Goal: Find specific page/section

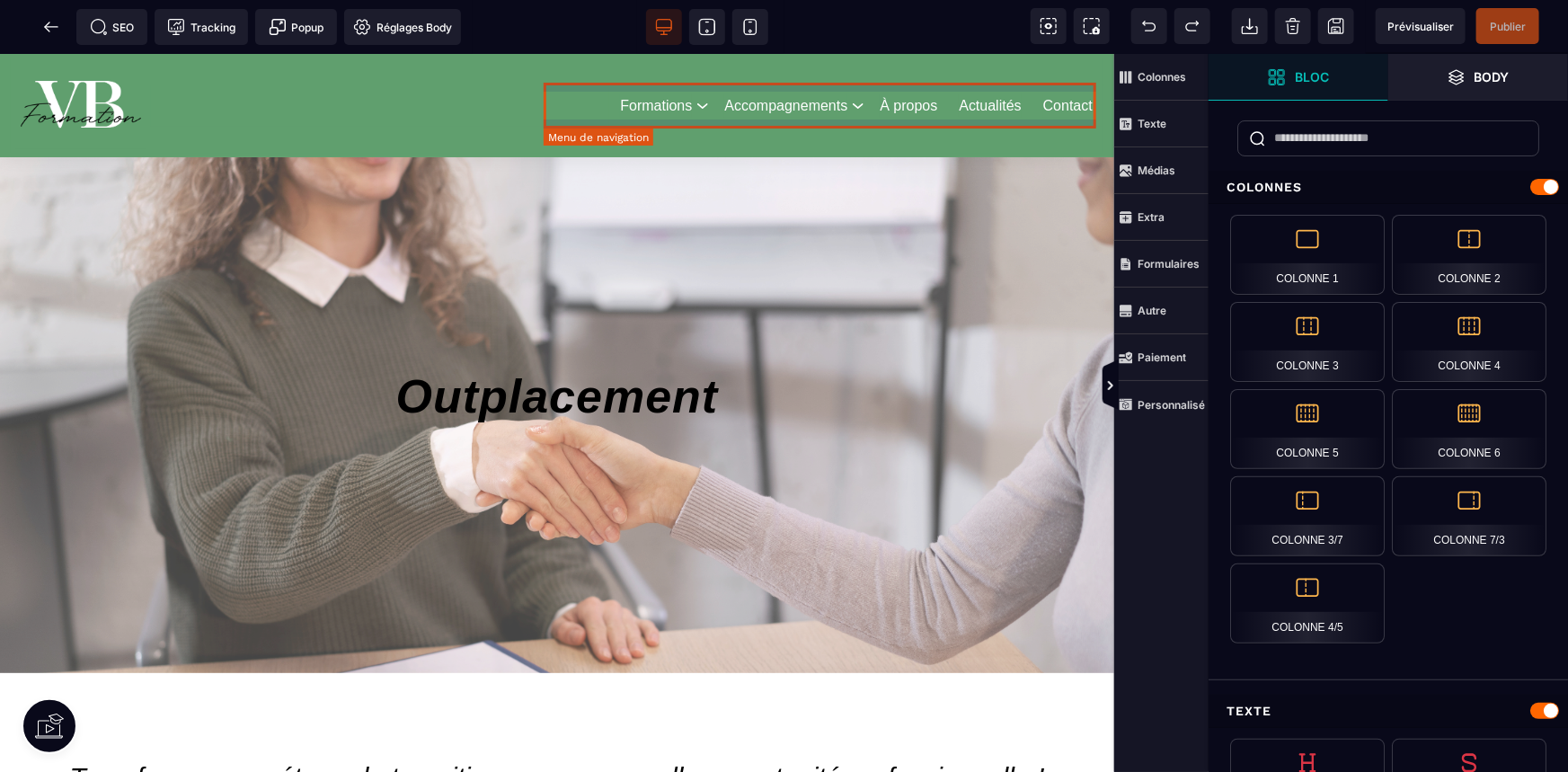
click at [985, 88] on nav "Formations Consultant en bilan de compétences Consultant en bilan d'orientation…" at bounding box center [856, 104] width 494 height 41
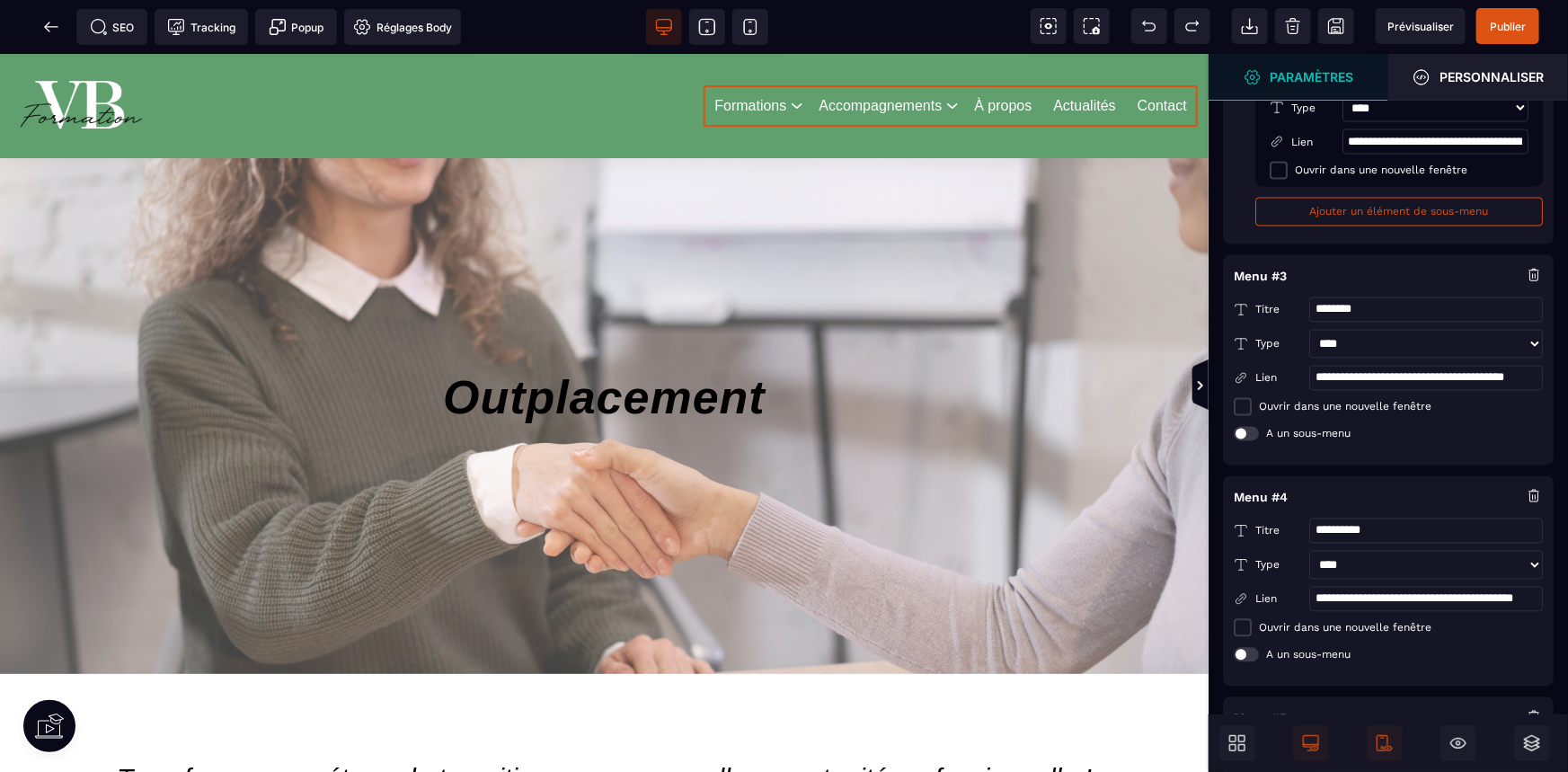
scroll to position [1856, 0]
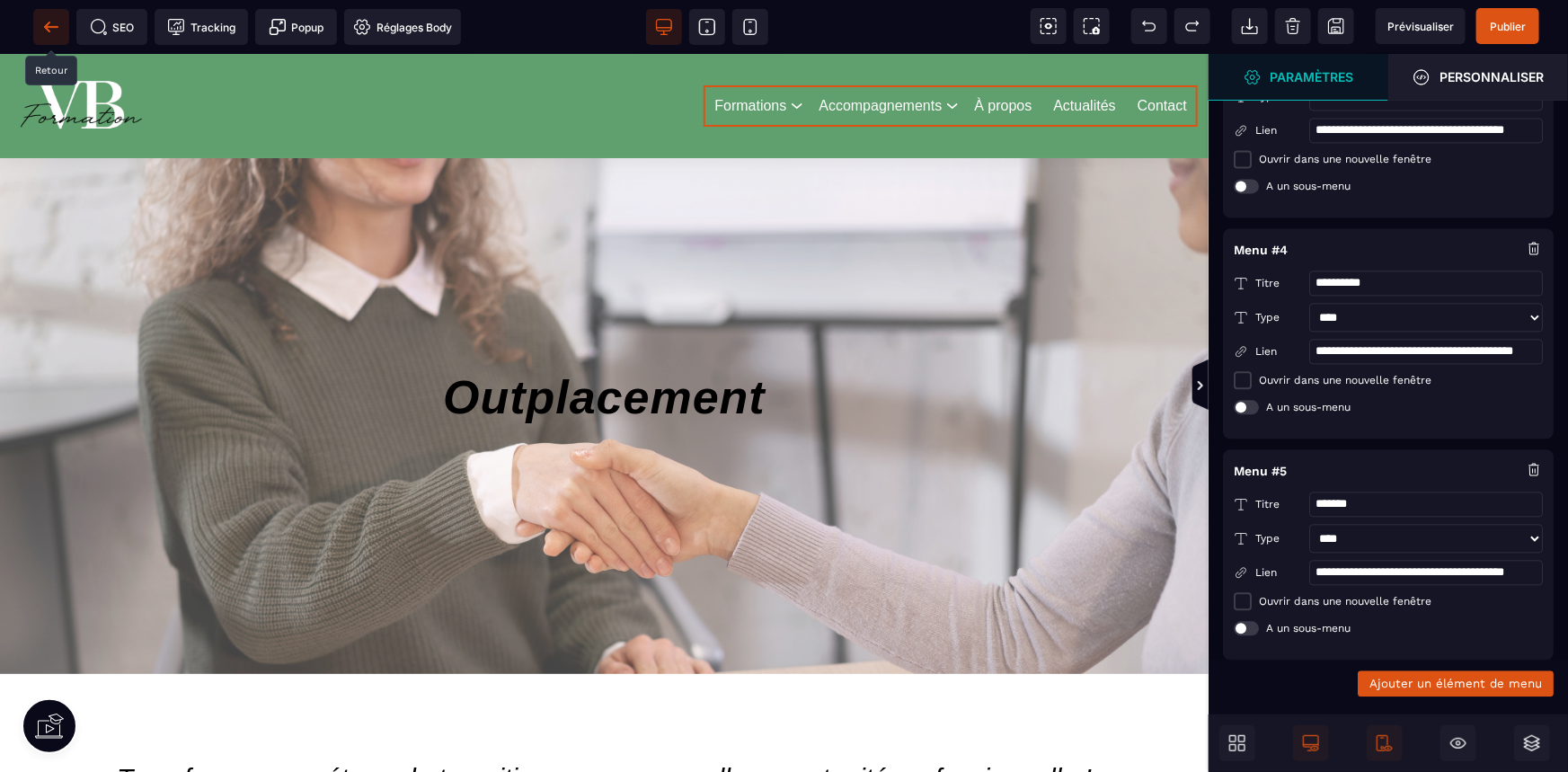
click at [45, 34] on icon at bounding box center [51, 27] width 18 height 18
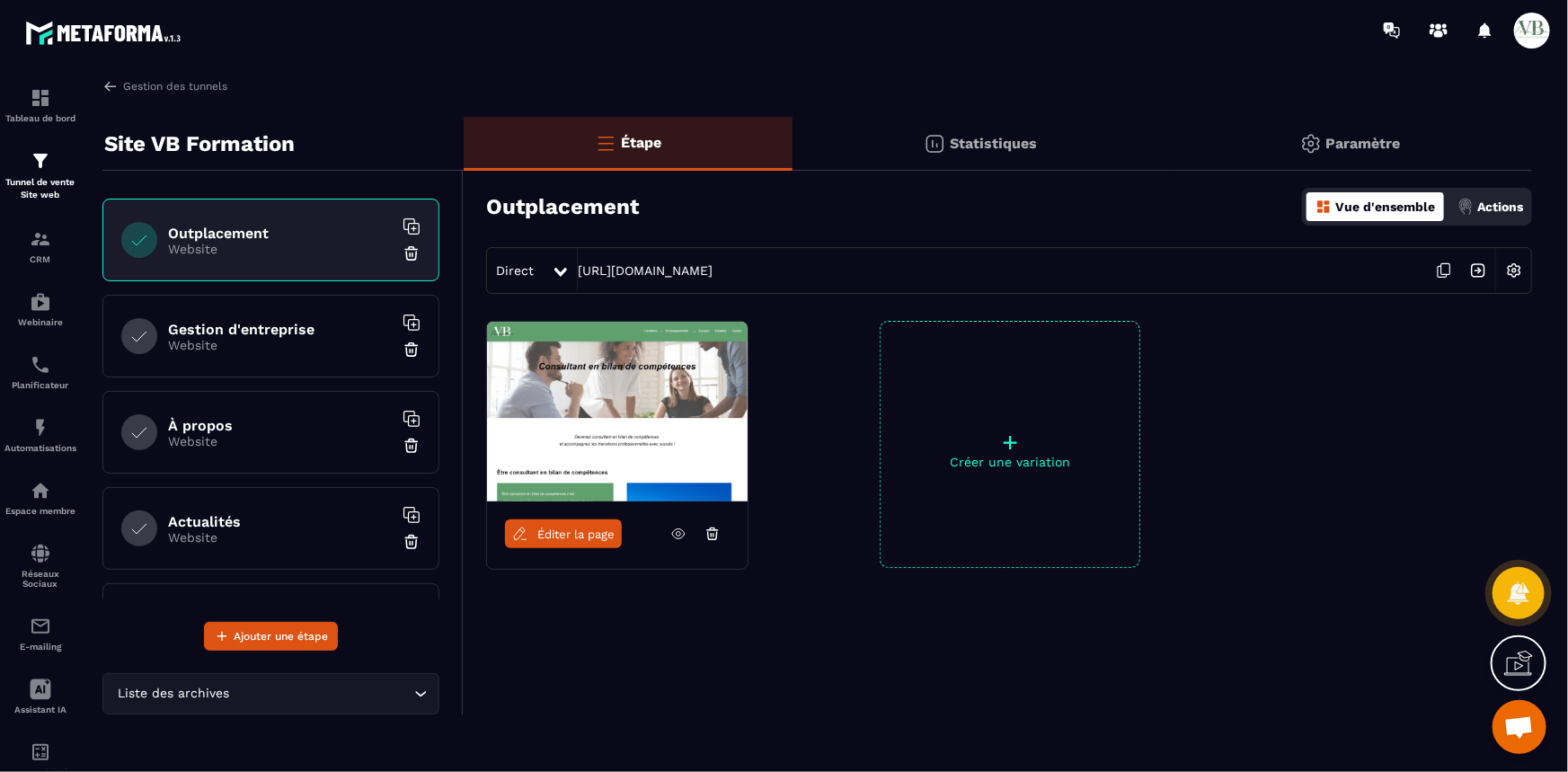
click at [278, 333] on h6 "Gestion d'entreprise" at bounding box center [280, 330] width 224 height 17
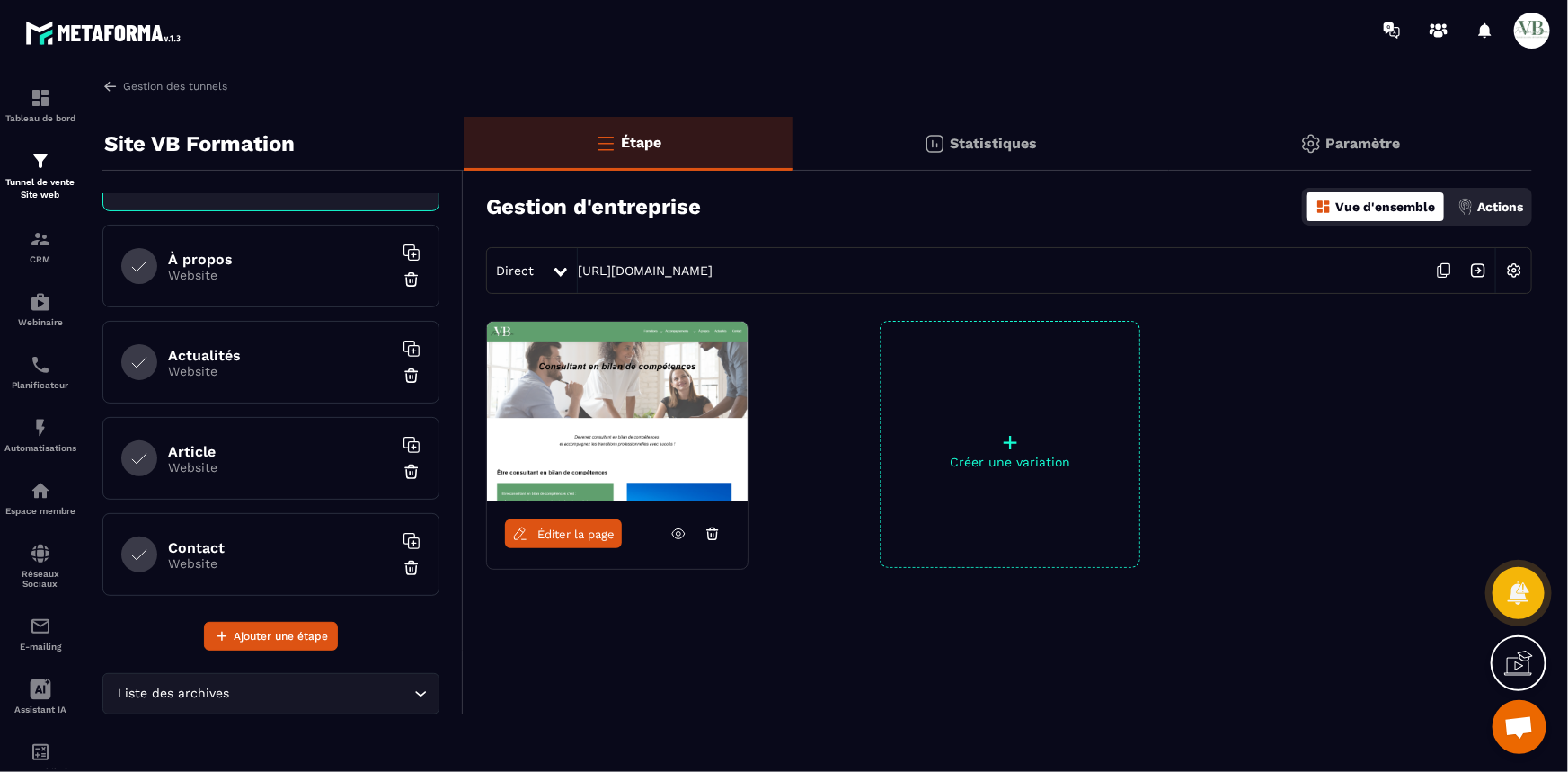
scroll to position [677, 0]
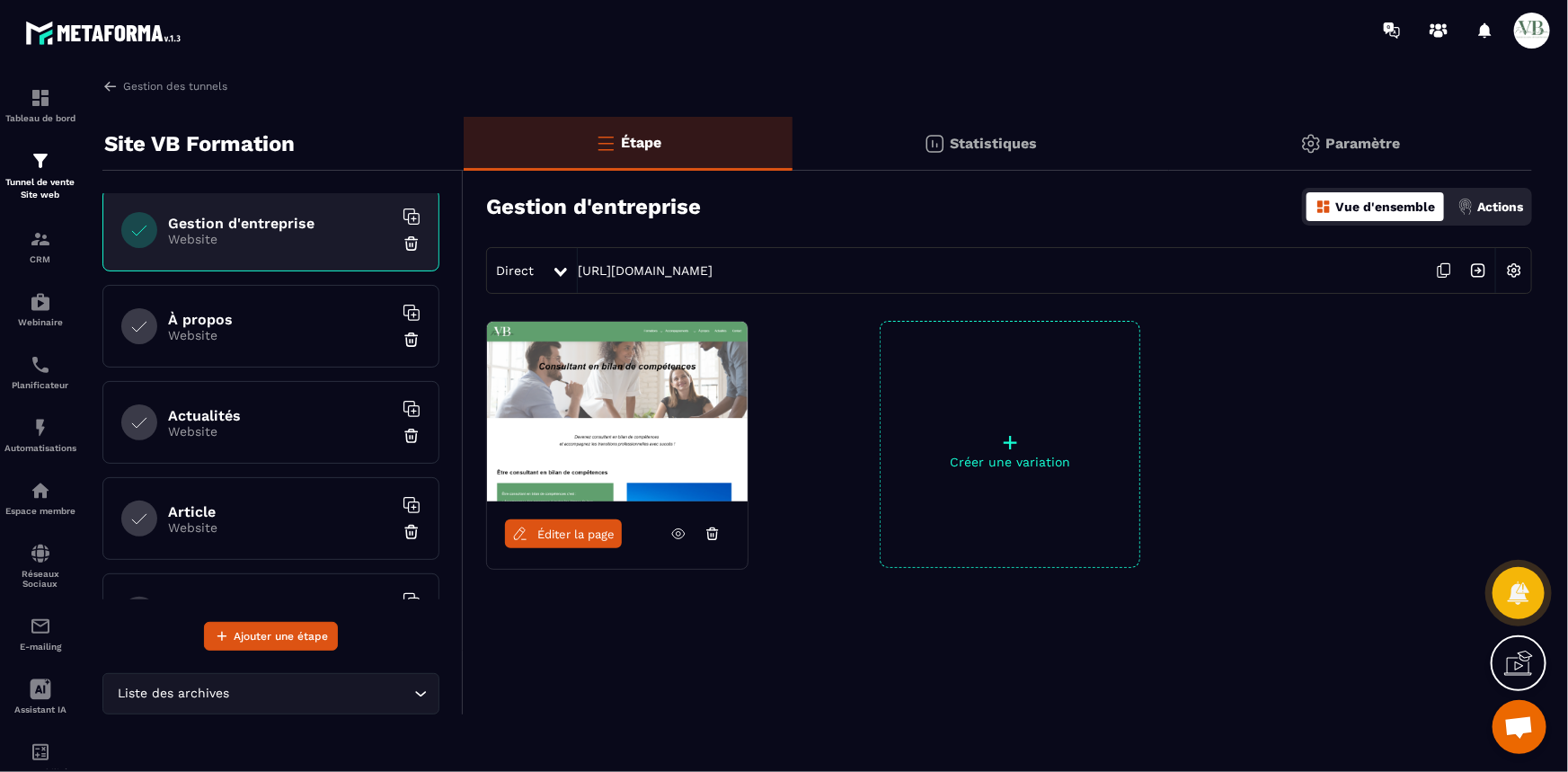
click at [588, 534] on span "Éditer la page" at bounding box center [576, 534] width 77 height 13
